Goal: Information Seeking & Learning: Learn about a topic

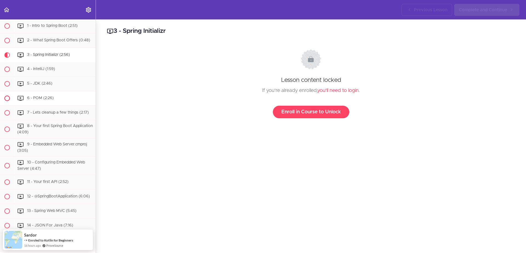
scroll to position [54, 0]
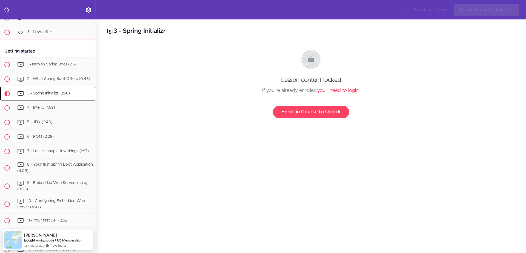
click at [51, 95] on span "3 - Spring Initializr (2:56)" at bounding box center [48, 93] width 43 height 4
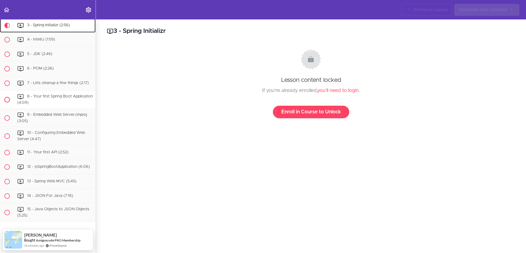
scroll to position [124, 0]
click at [39, 40] on span "4 - IntelliJ (1:59)" at bounding box center [41, 38] width 28 height 4
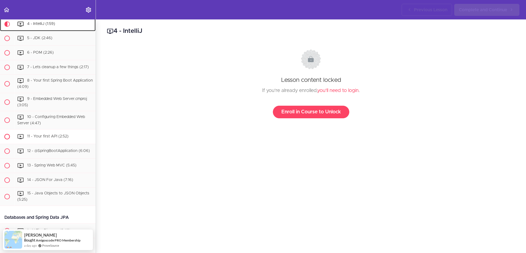
scroll to position [105, 0]
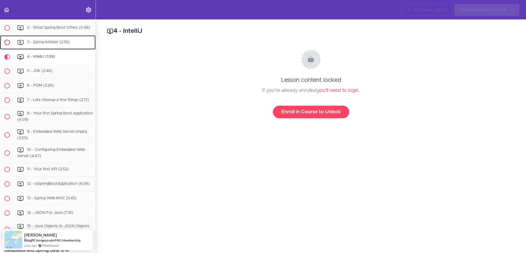
click at [49, 44] on div "3 - Spring Initializr (2:56)" at bounding box center [54, 42] width 81 height 12
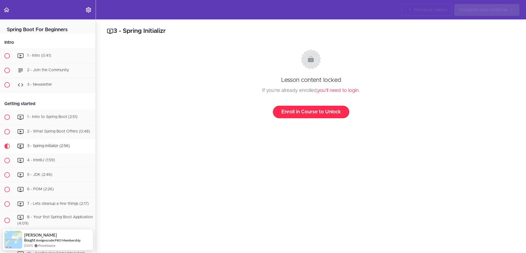
click at [311, 116] on link "Enroll in Course to Unlock" at bounding box center [311, 112] width 76 height 13
